Goal: Check status: Check status

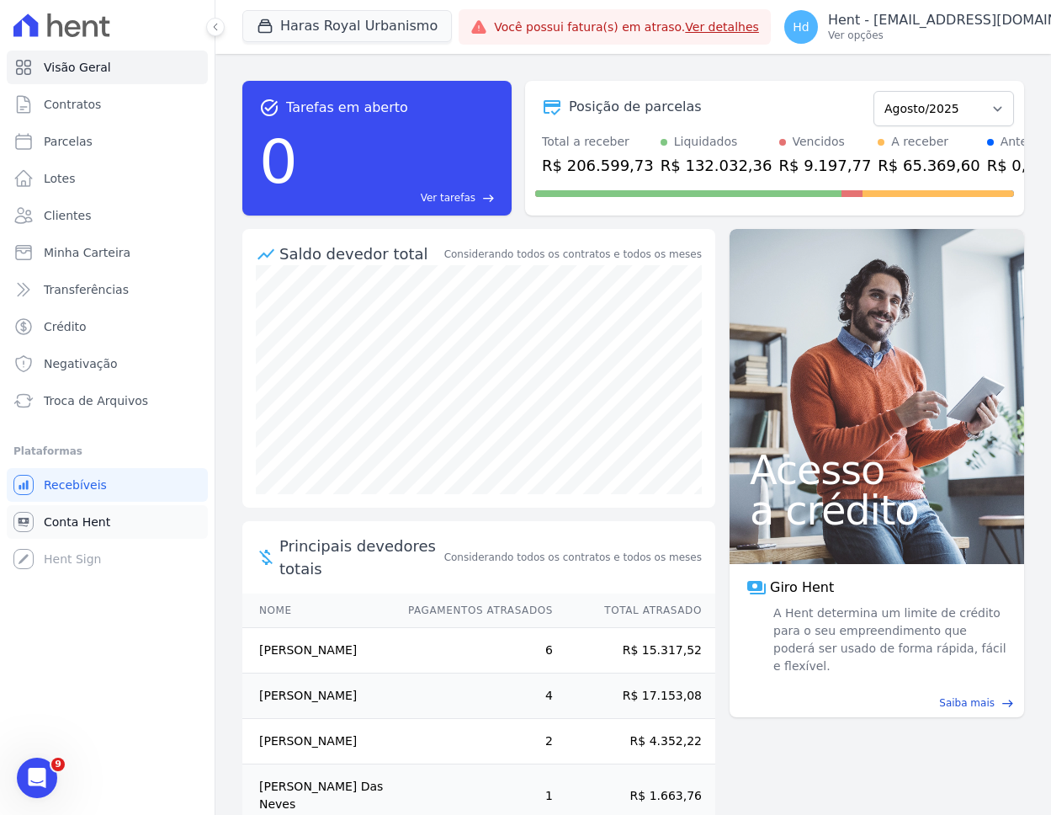
click at [74, 529] on link "Conta Hent" at bounding box center [107, 522] width 201 height 34
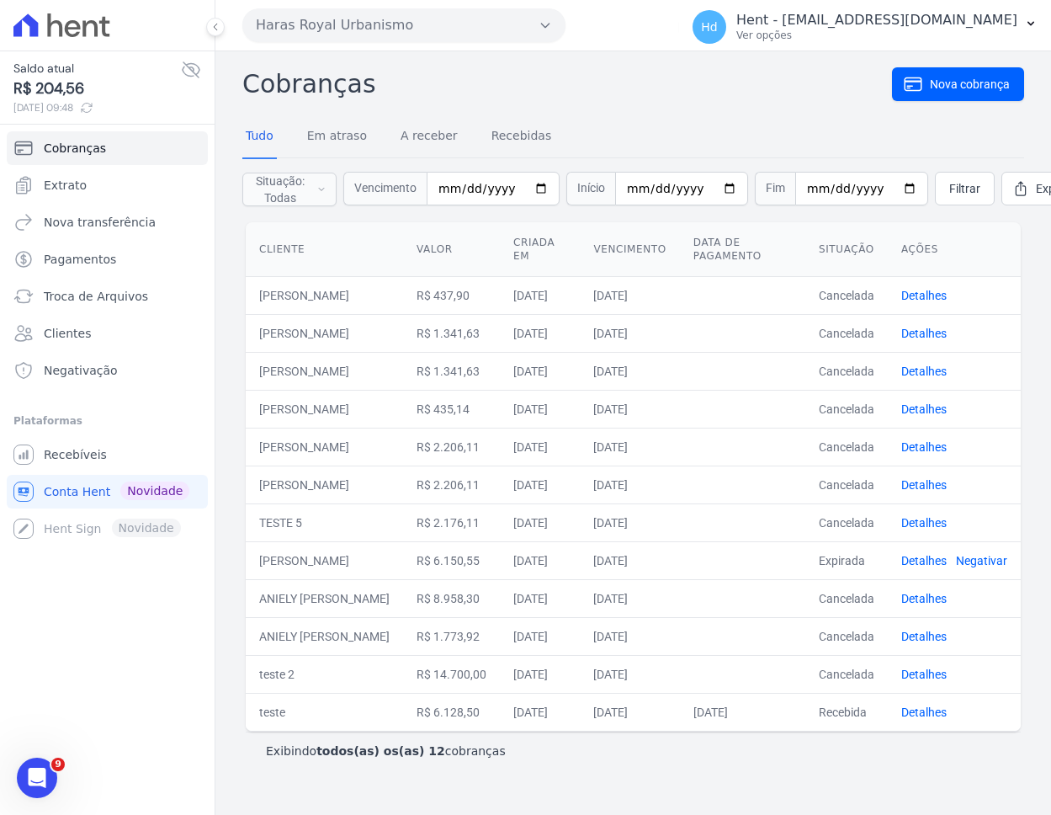
click at [459, 714] on td "R$ 6.128,50" at bounding box center [451, 712] width 97 height 38
click at [81, 179] on span "Extrato" at bounding box center [65, 185] width 43 height 17
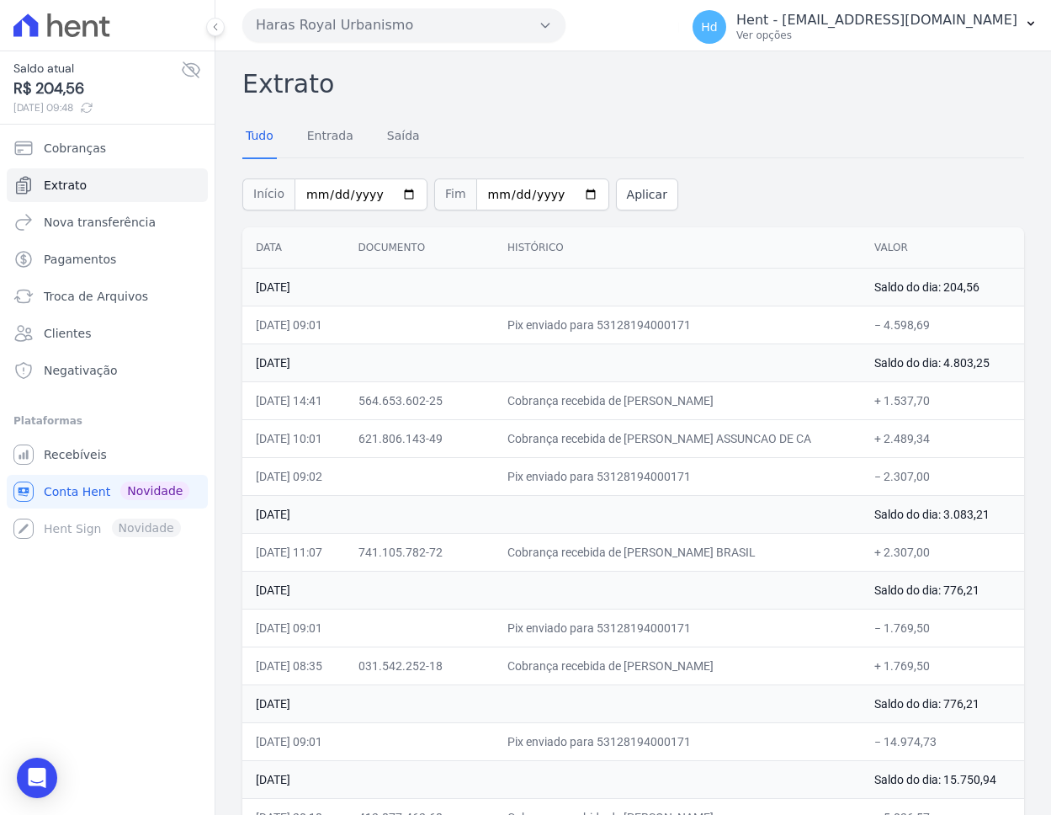
click at [632, 321] on td "Pix enviado para 53128194000171" at bounding box center [677, 324] width 367 height 38
click at [735, 411] on td "Cobrança recebida de [PERSON_NAME]" at bounding box center [677, 400] width 367 height 38
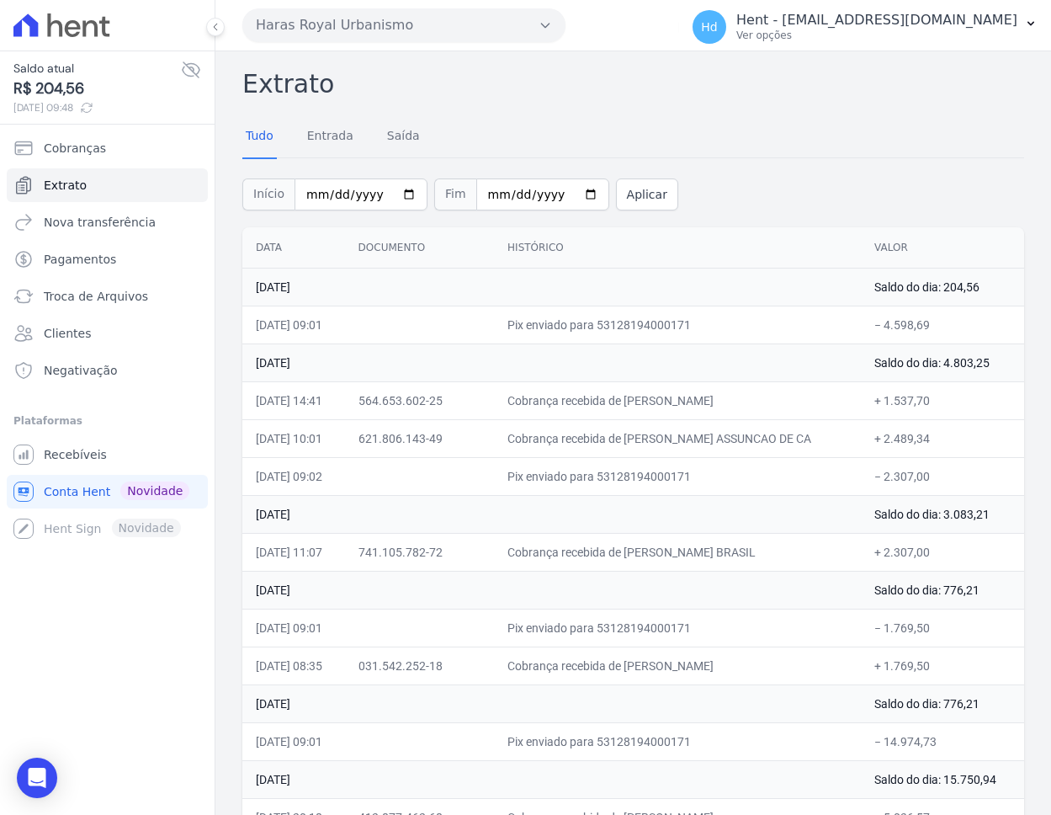
click at [745, 450] on td "Cobrança recebida de [PERSON_NAME] ASSUNCAO DE CA" at bounding box center [677, 438] width 367 height 38
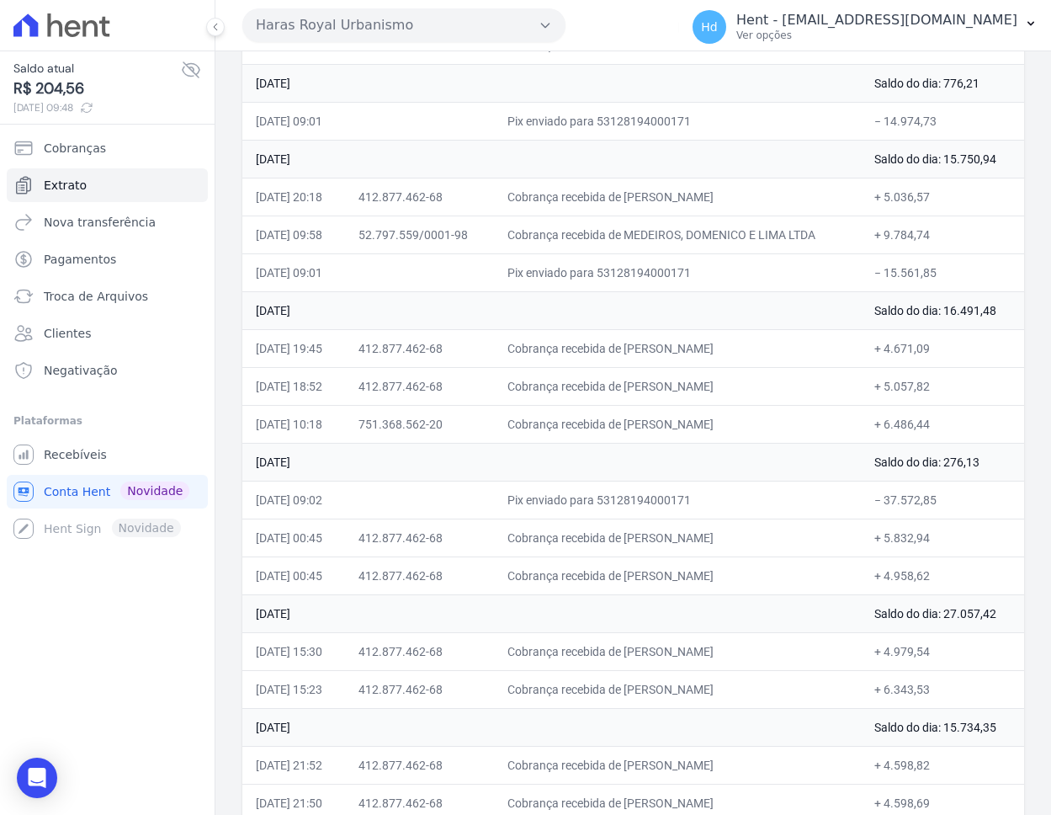
scroll to position [618, 0]
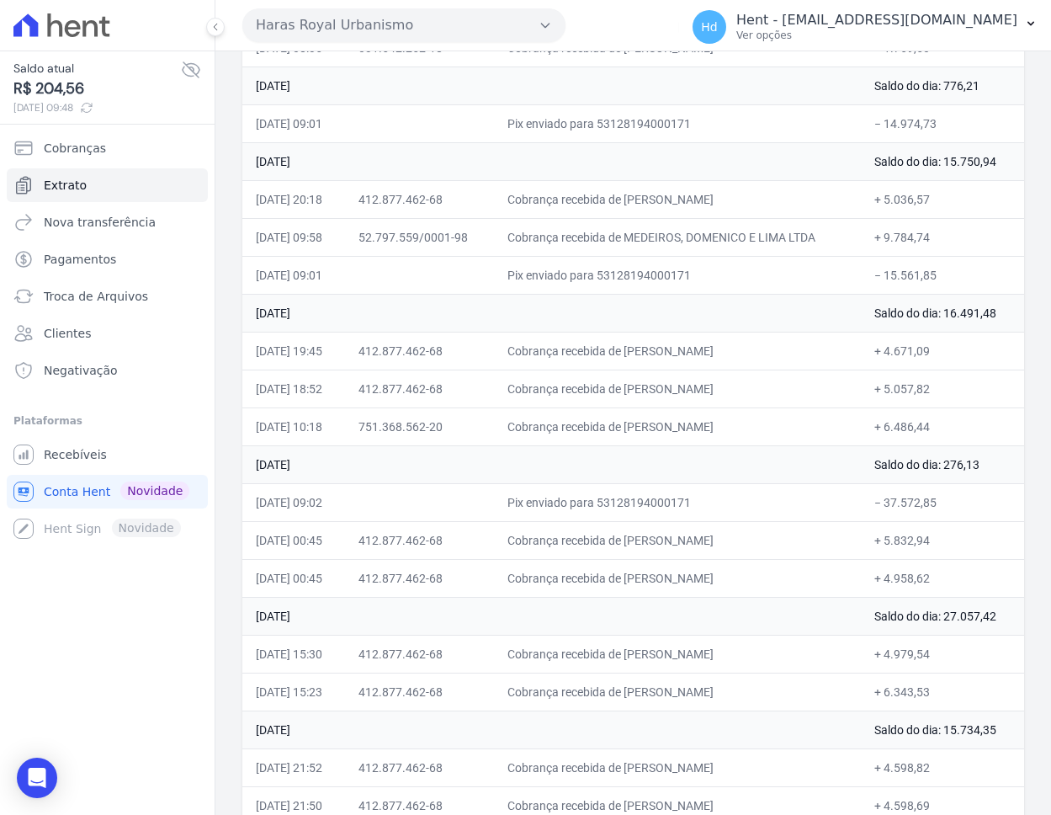
click at [923, 581] on td "+ 4.958,62" at bounding box center [942, 578] width 163 height 38
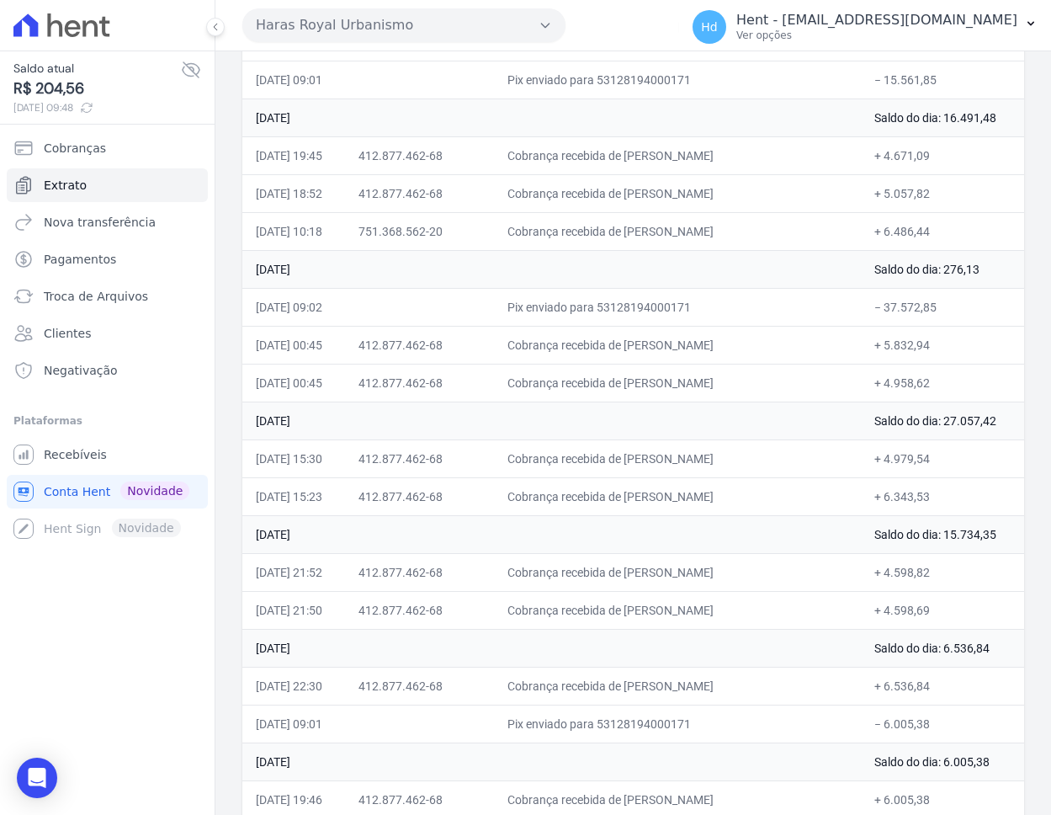
scroll to position [826, 0]
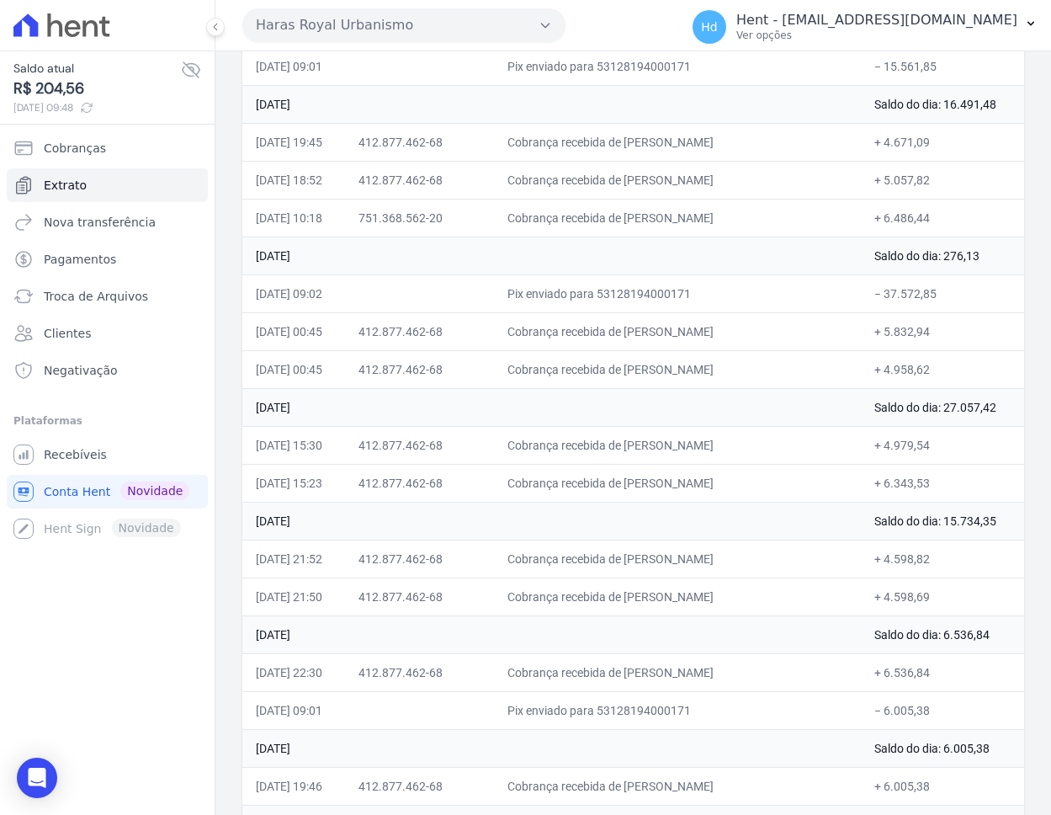
click at [916, 560] on td "+ 4.598,82" at bounding box center [942, 558] width 163 height 38
